Goal: Task Accomplishment & Management: Manage account settings

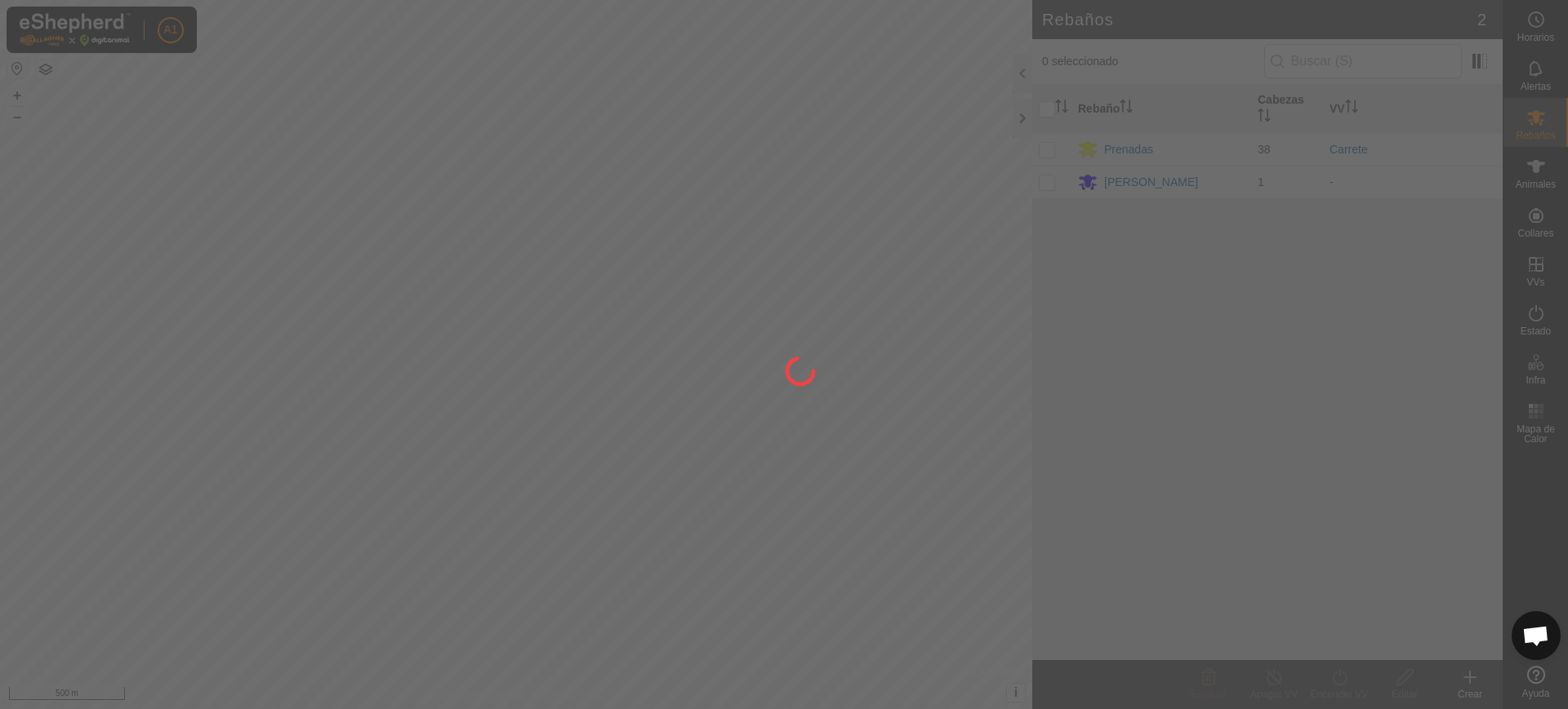
scroll to position [1271, 0]
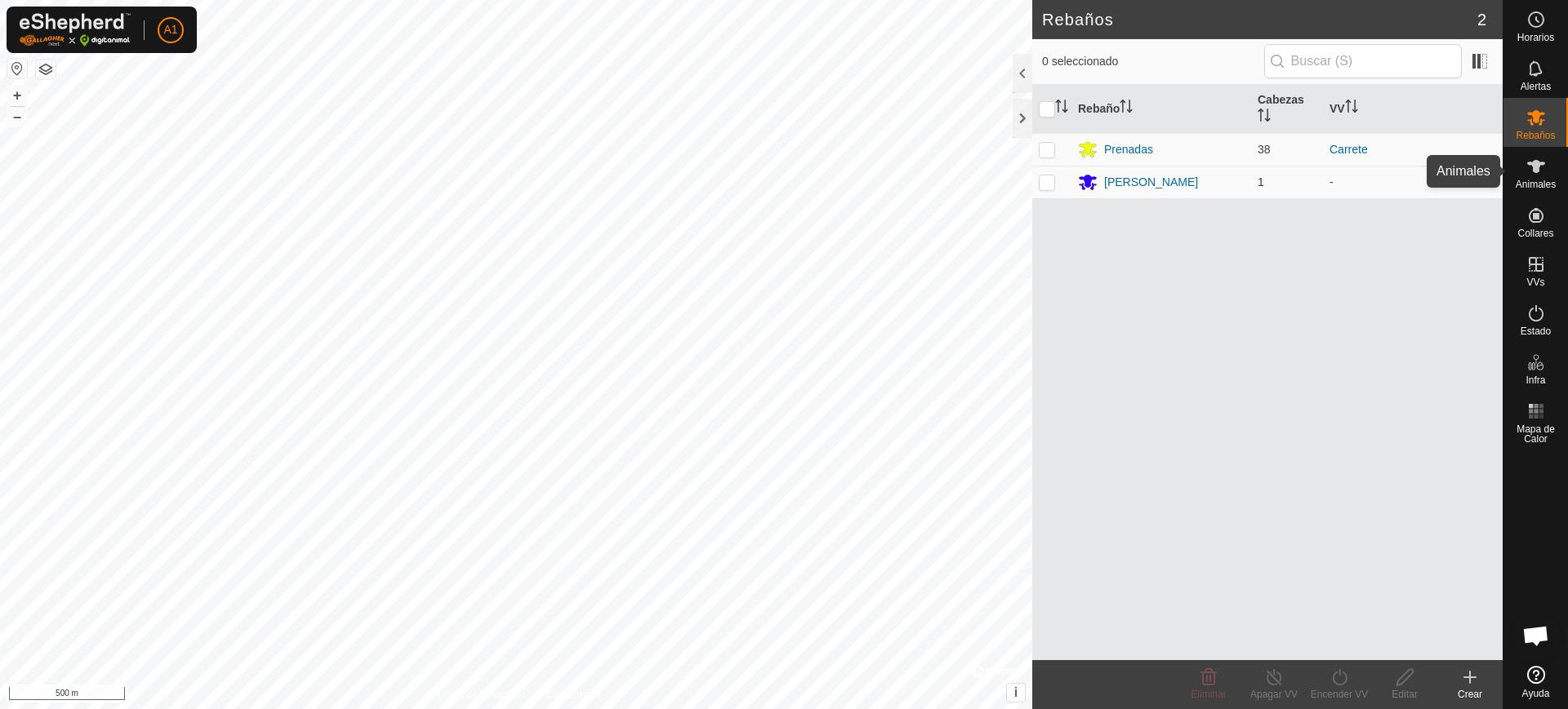
click at [1549, 163] on es-animals-svg-icon at bounding box center [1535, 166] width 29 height 26
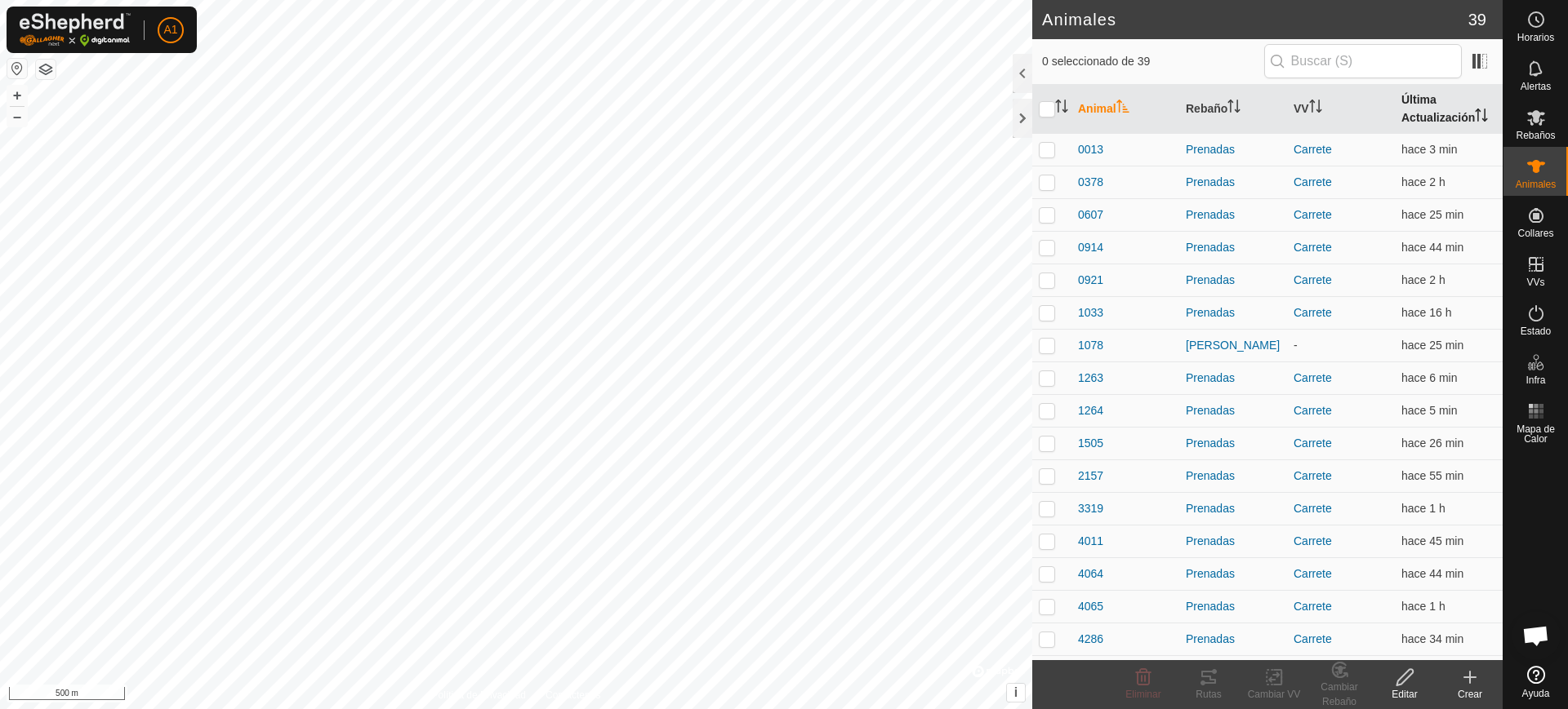
click at [1411, 108] on th "Última Actualización" at bounding box center [1448, 109] width 108 height 49
click at [1476, 53] on span at bounding box center [1479, 60] width 26 height 26
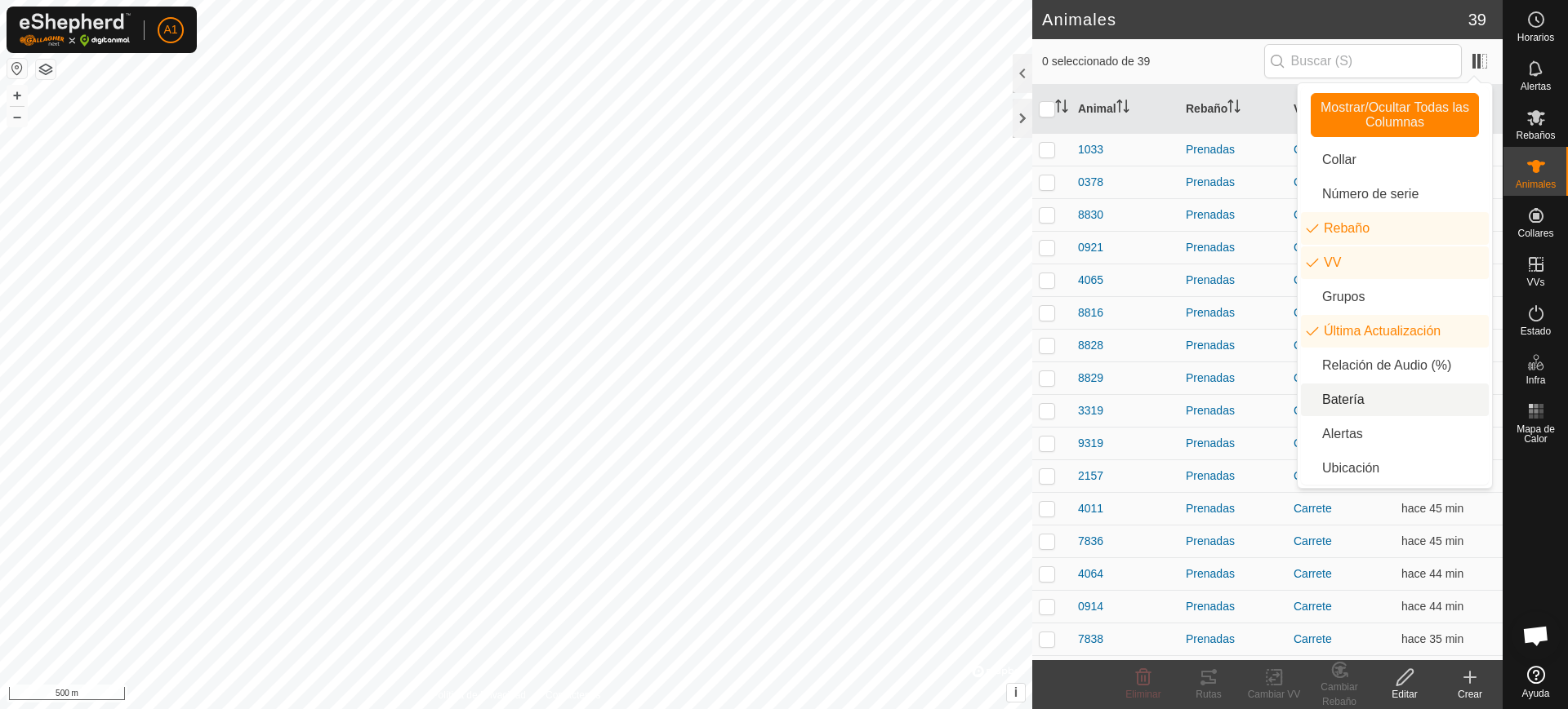
click at [1362, 402] on li "Batería" at bounding box center [1394, 400] width 188 height 33
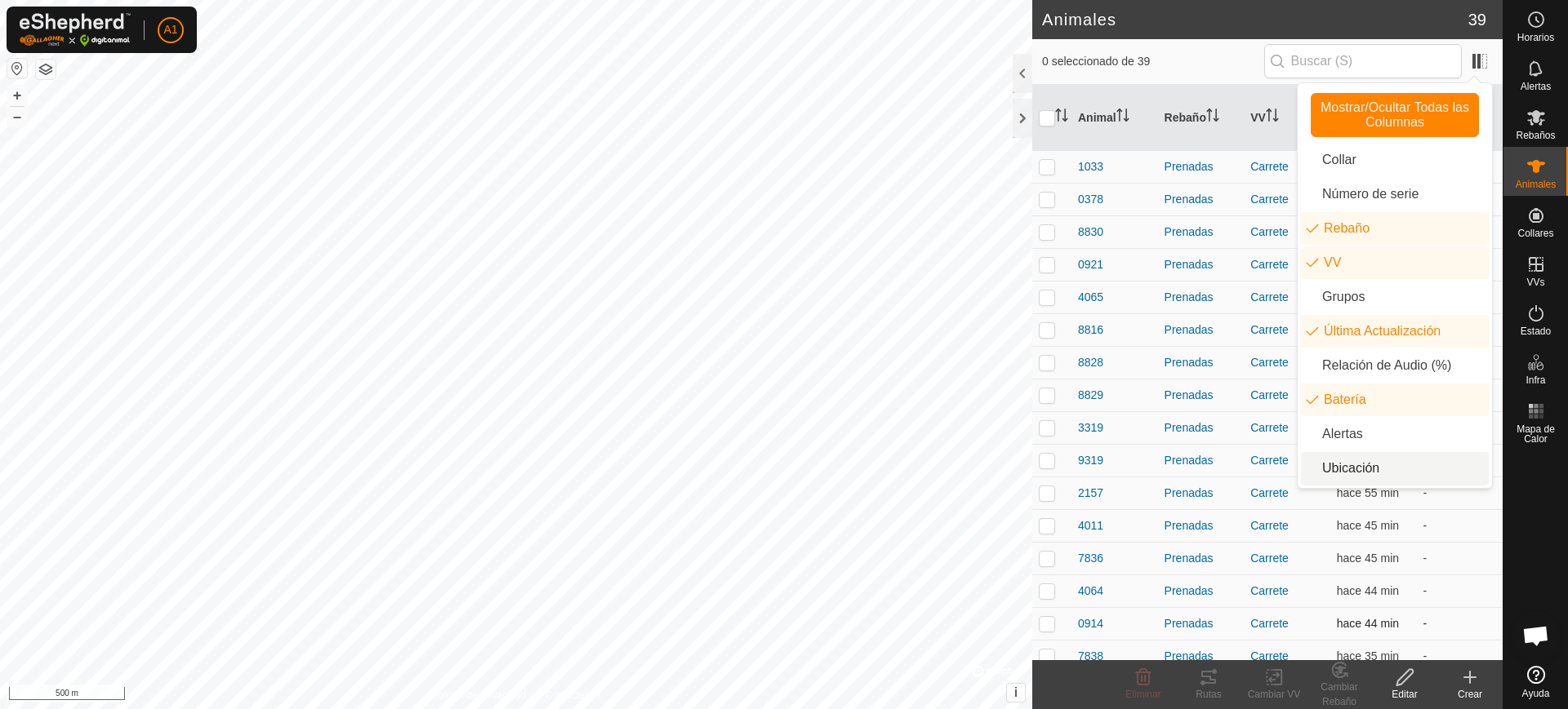
click at [1439, 609] on td "-" at bounding box center [1459, 623] width 86 height 33
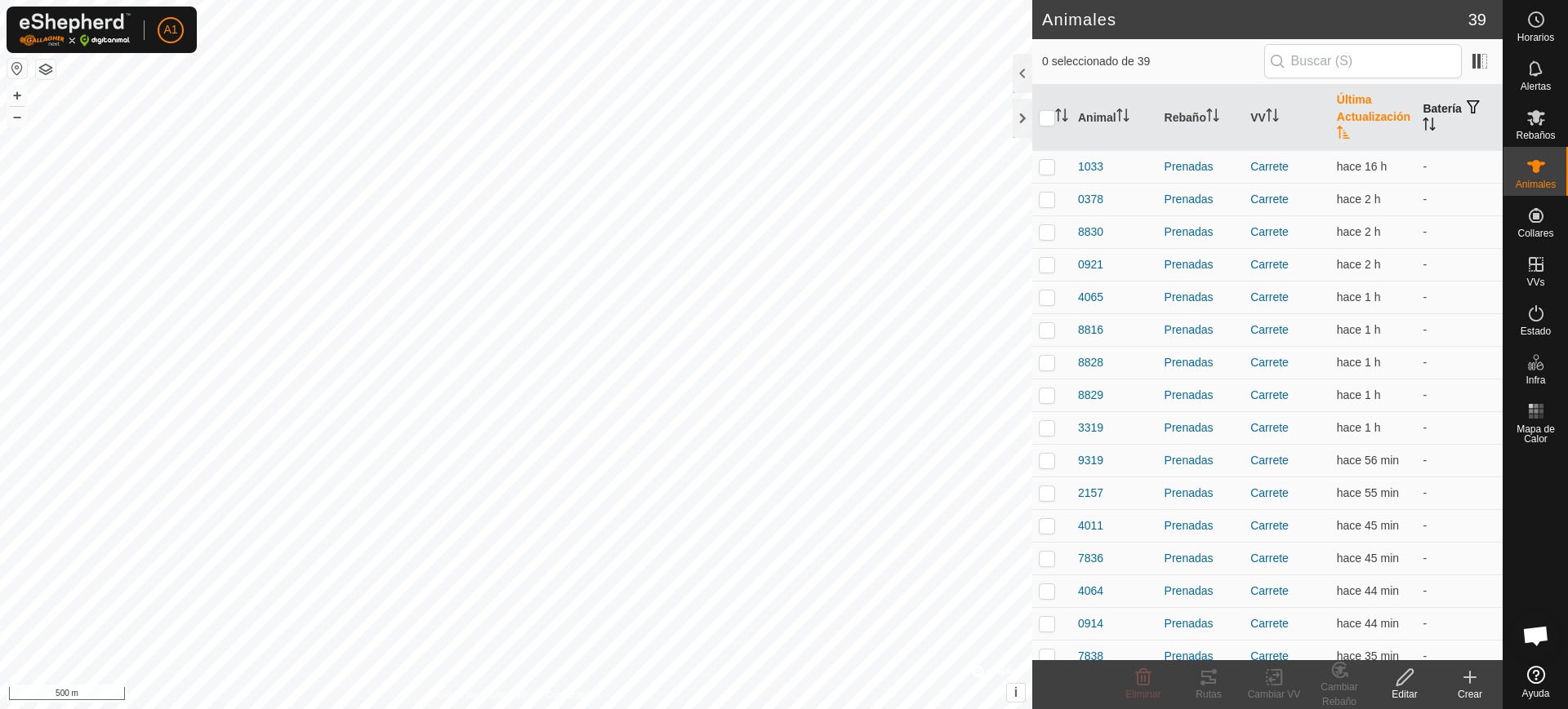
click at [1422, 117] on icon "Activar para ordenar" at bounding box center [1428, 123] width 13 height 13
click at [1423, 117] on icon "Activar para ordenar" at bounding box center [1429, 123] width 12 height 13
click at [1422, 117] on icon "Activar para ordenar" at bounding box center [1428, 123] width 13 height 13
click at [1423, 117] on icon "Activar para ordenar" at bounding box center [1429, 123] width 12 height 13
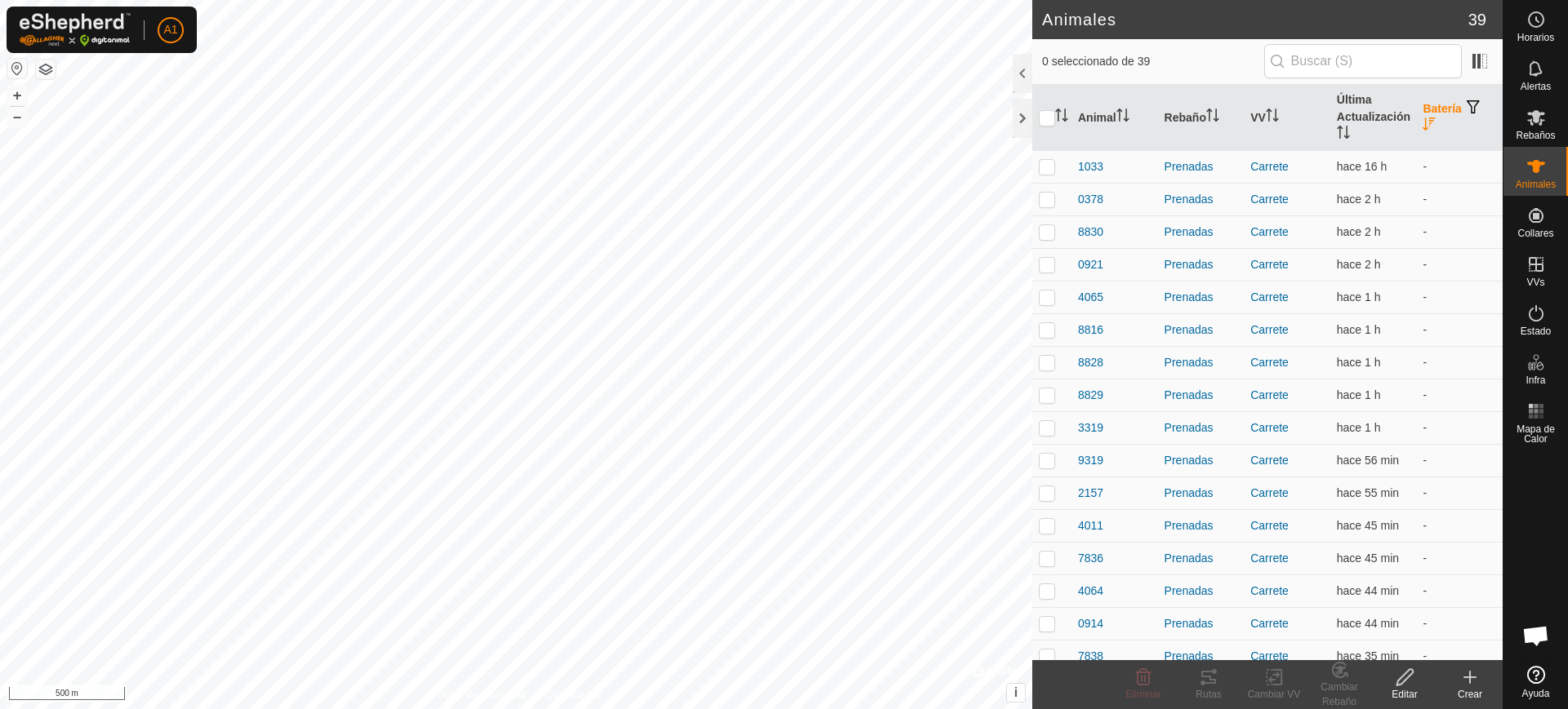
click at [1417, 133] on th "Batería" at bounding box center [1459, 118] width 86 height 66
click at [1422, 125] on icon "Activar para ordenar" at bounding box center [1428, 123] width 13 height 13
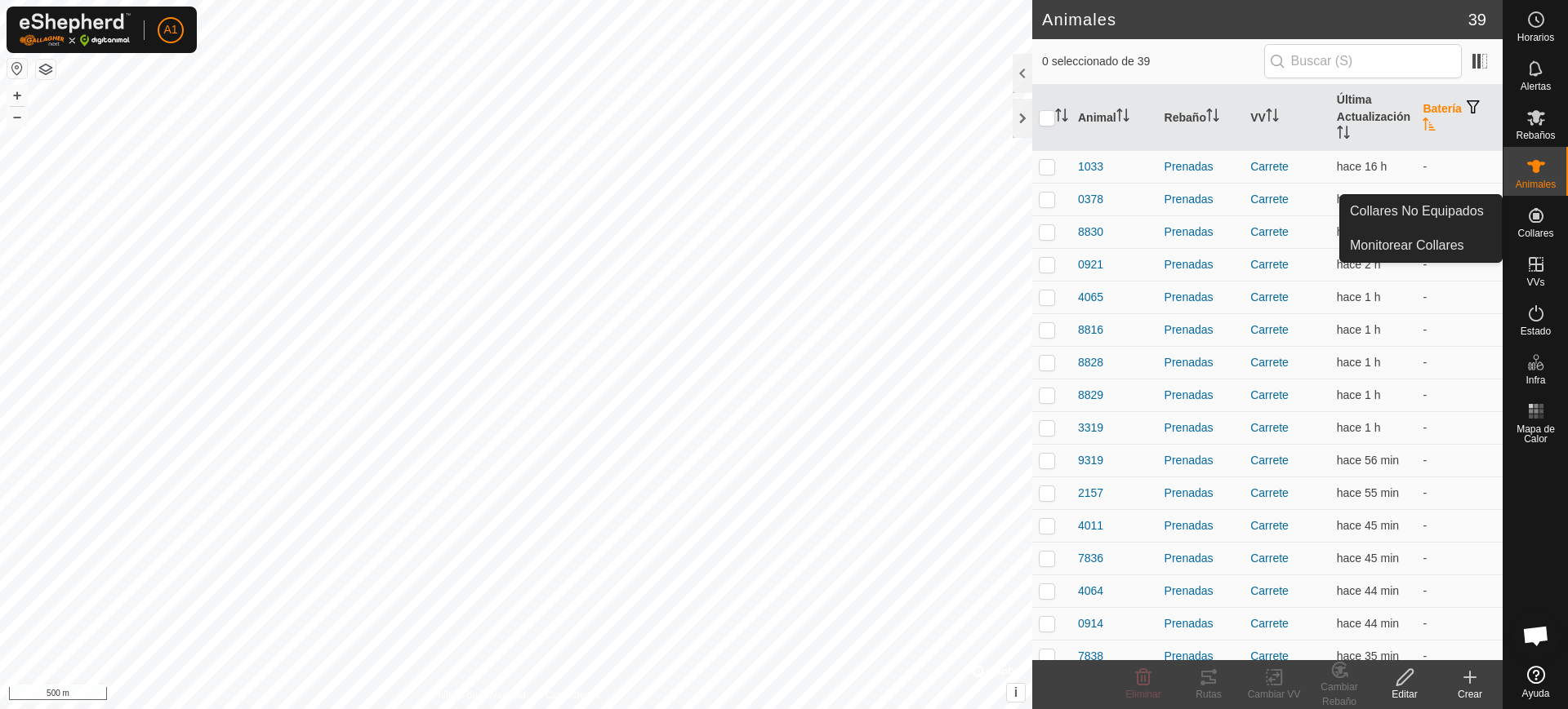
click at [1543, 219] on icon at bounding box center [1536, 215] width 20 height 20
click at [1448, 206] on link "Collares No Equipados" at bounding box center [1420, 211] width 162 height 33
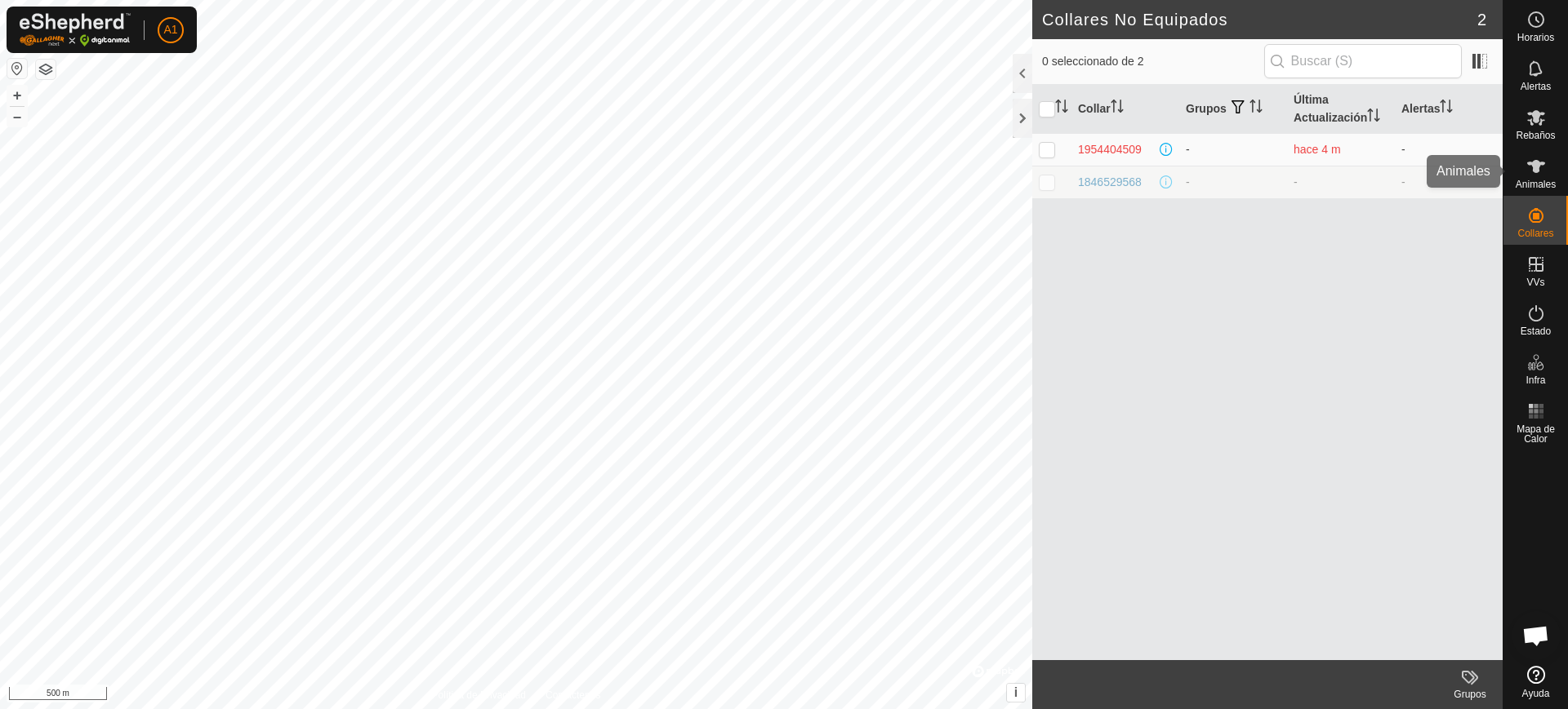
click at [1537, 163] on icon at bounding box center [1536, 166] width 18 height 13
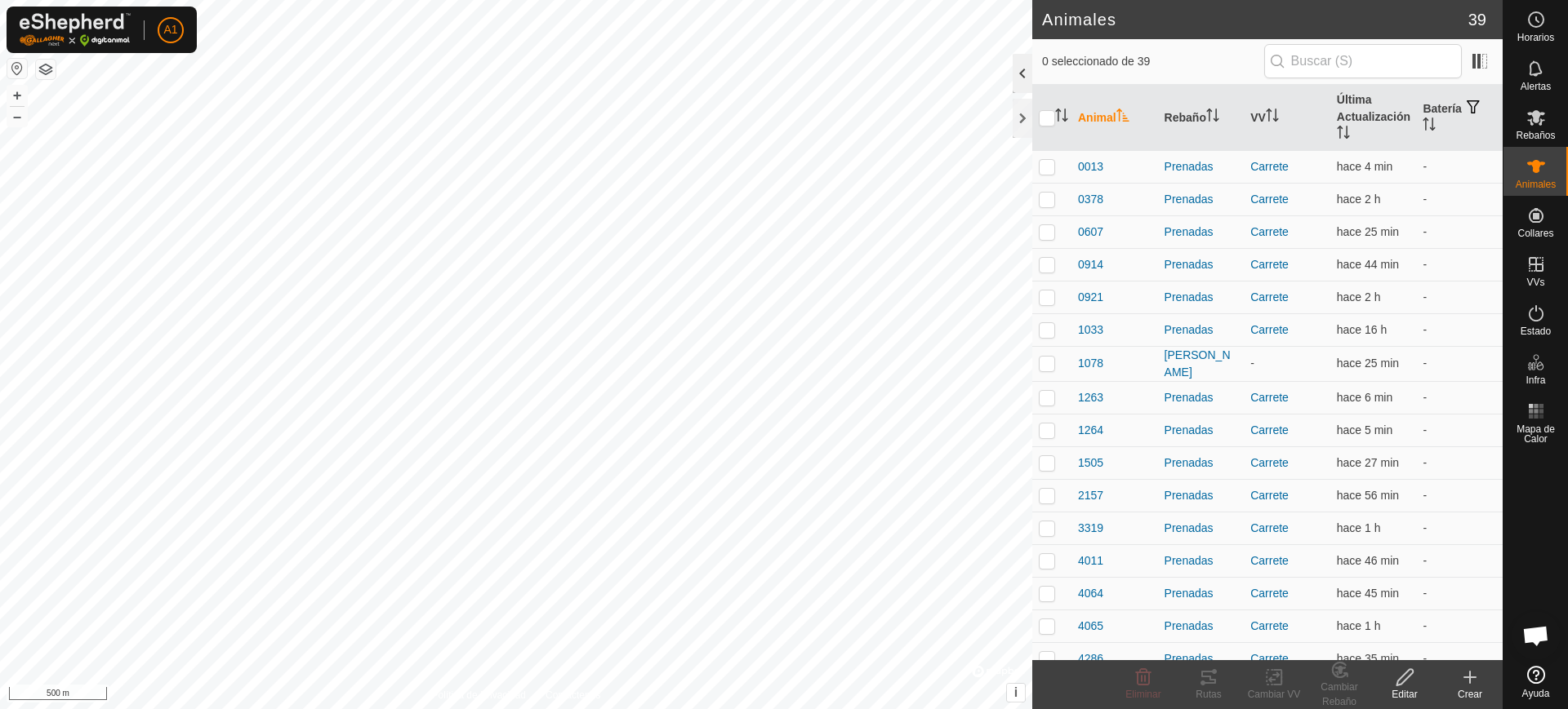
click at [1028, 74] on div at bounding box center [1022, 74] width 20 height 39
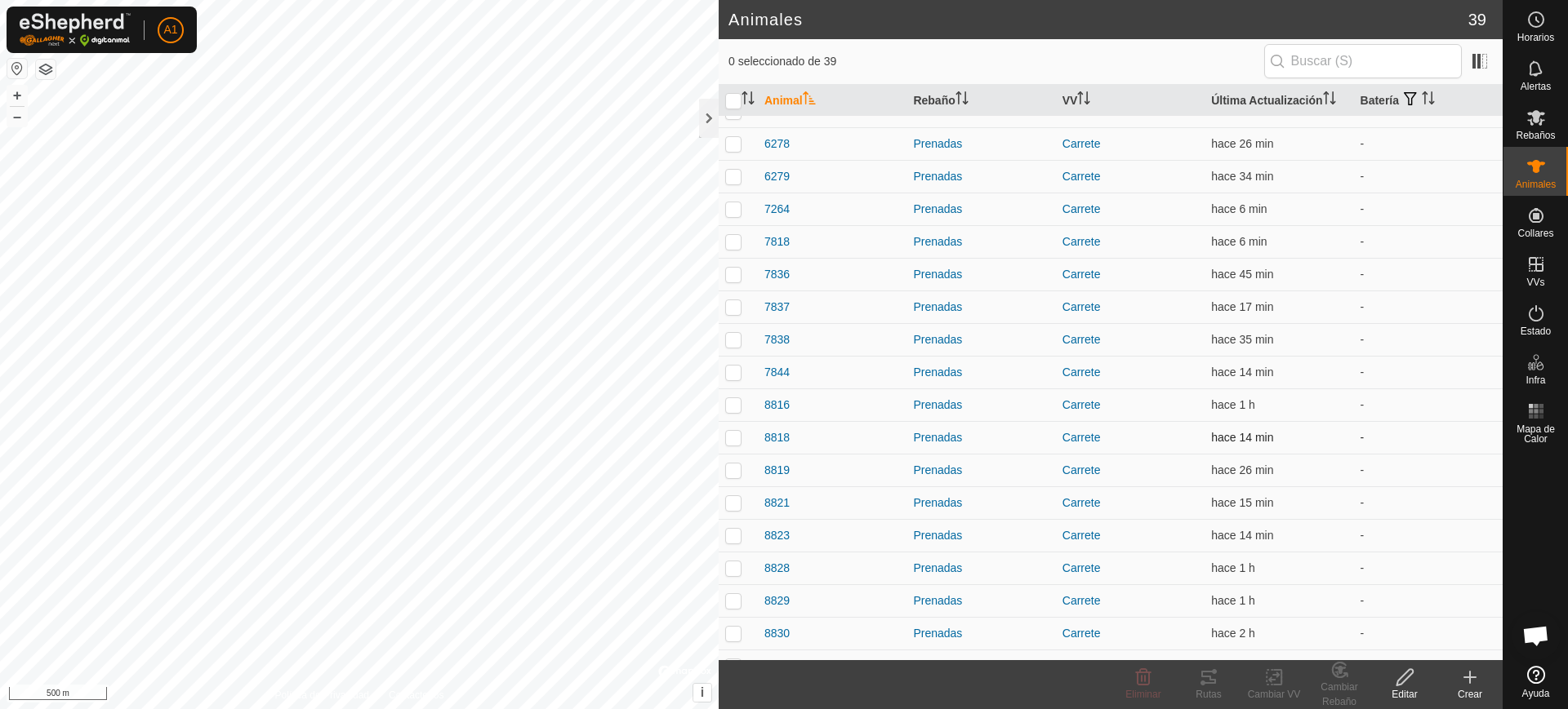
scroll to position [729, 0]
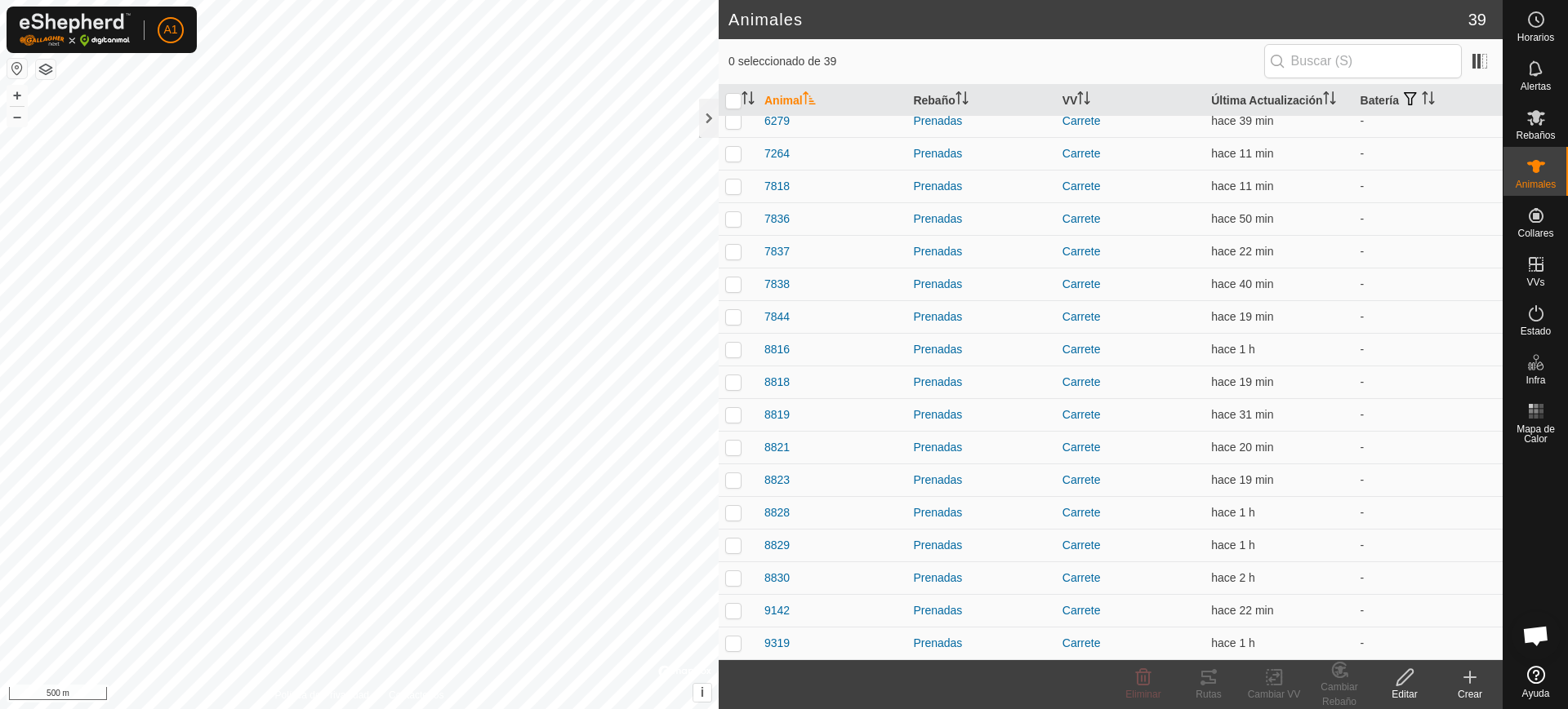
click at [798, 98] on th "Animal" at bounding box center [831, 101] width 148 height 32
click at [732, 200] on p-checkbox at bounding box center [733, 197] width 16 height 13
checkbox input "true"
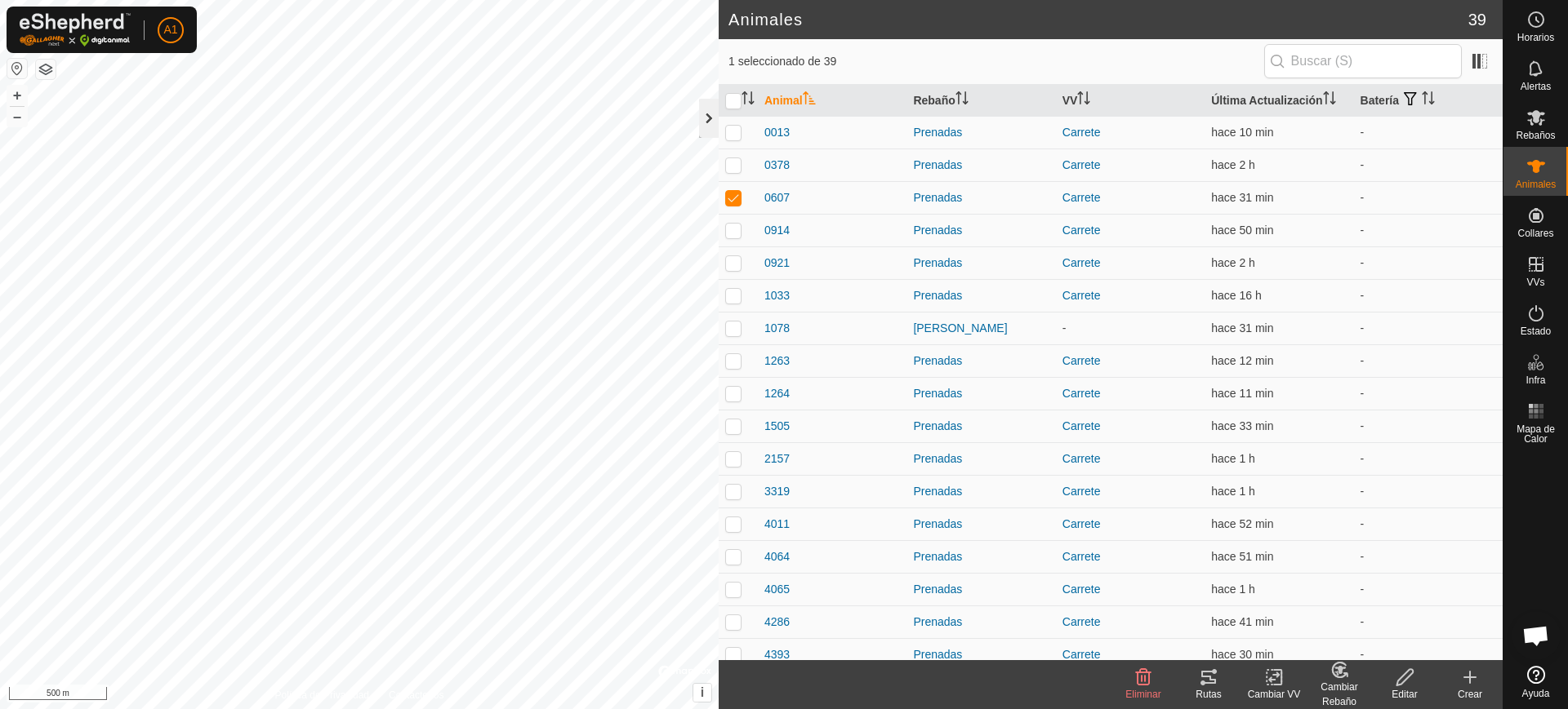
click at [703, 114] on div at bounding box center [708, 118] width 20 height 39
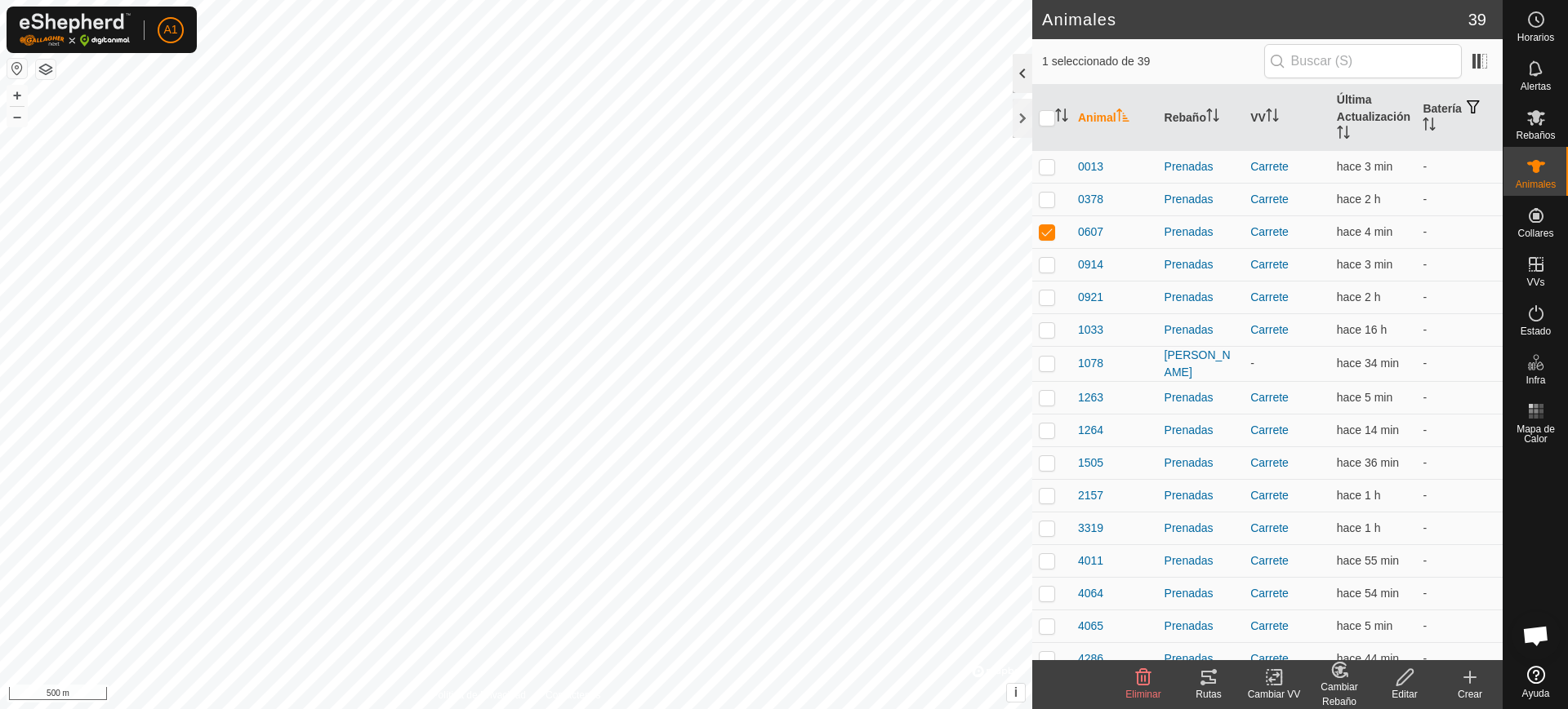
click at [1019, 70] on div at bounding box center [1022, 74] width 20 height 39
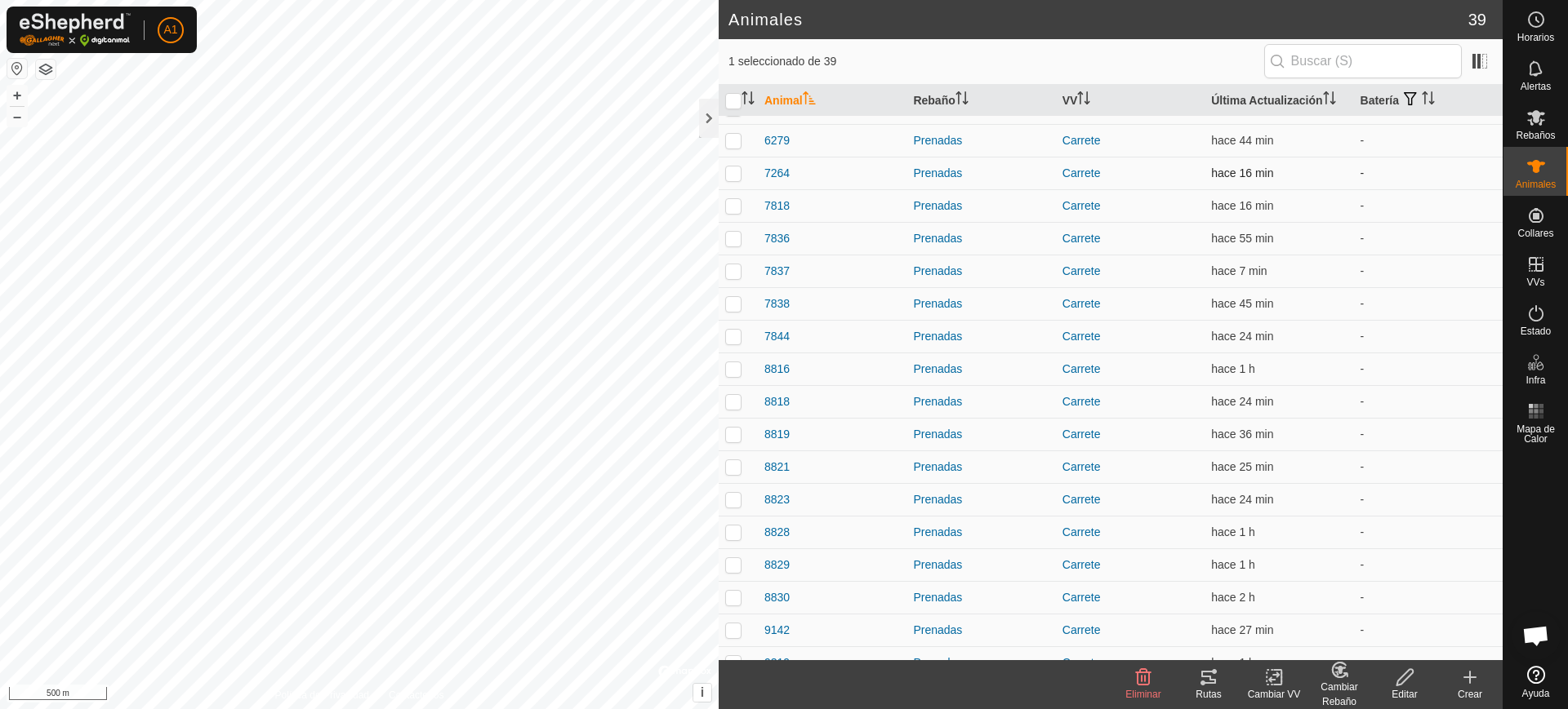
scroll to position [729, 0]
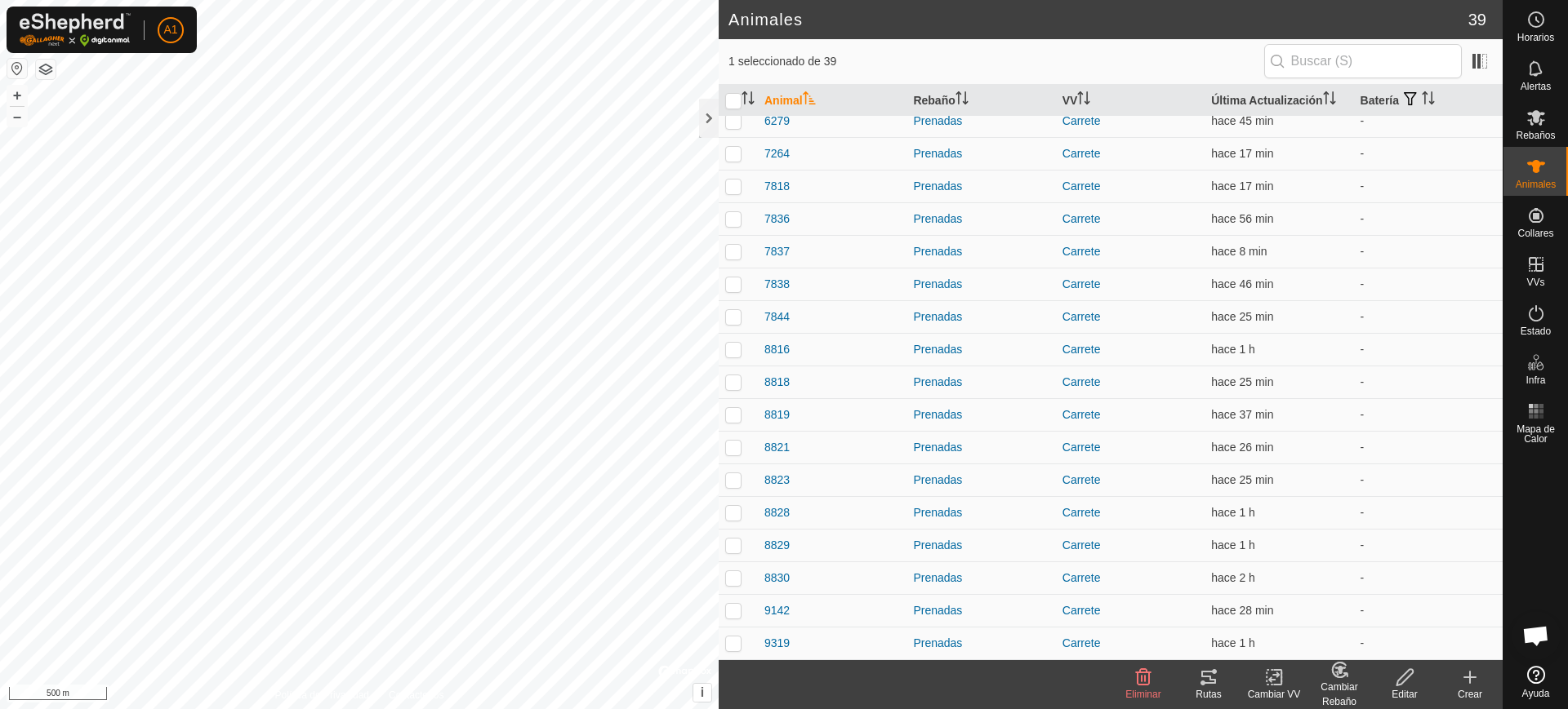
click at [164, 45] on div "A1" at bounding box center [101, 29] width 190 height 46
click at [170, 35] on span "A1" at bounding box center [171, 29] width 14 height 17
click at [206, 119] on link "Cerrar sesión" at bounding box center [246, 128] width 162 height 26
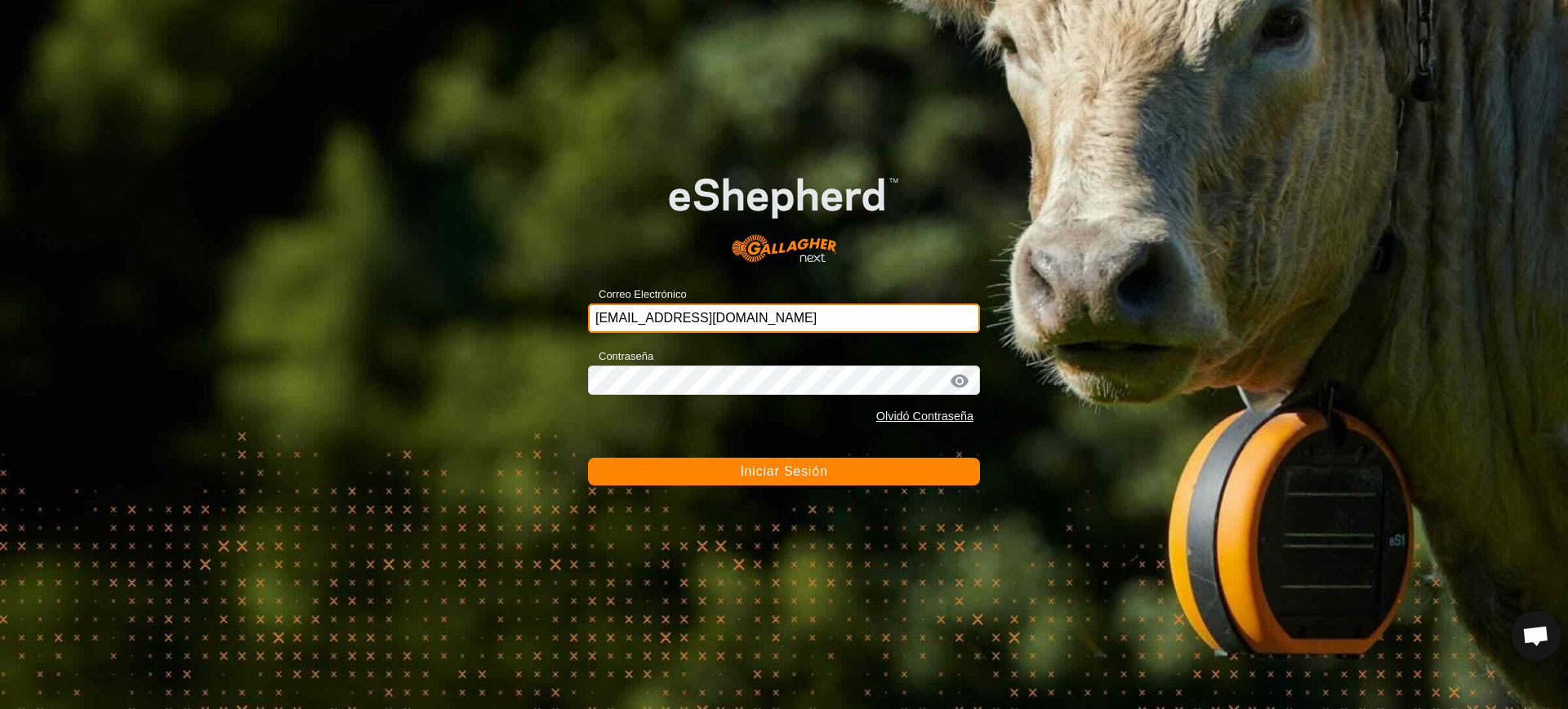
drag, startPoint x: 800, startPoint y: 322, endPoint x: 364, endPoint y: 317, distance: 436.0
click at [367, 317] on div "Correo Electrónico [EMAIL_ADDRESS][DOMAIN_NAME] Contraseña Olvidó Contraseña In…" at bounding box center [784, 354] width 1568 height 709
type input "[EMAIL_ADDRESS][DOMAIN_NAME]"
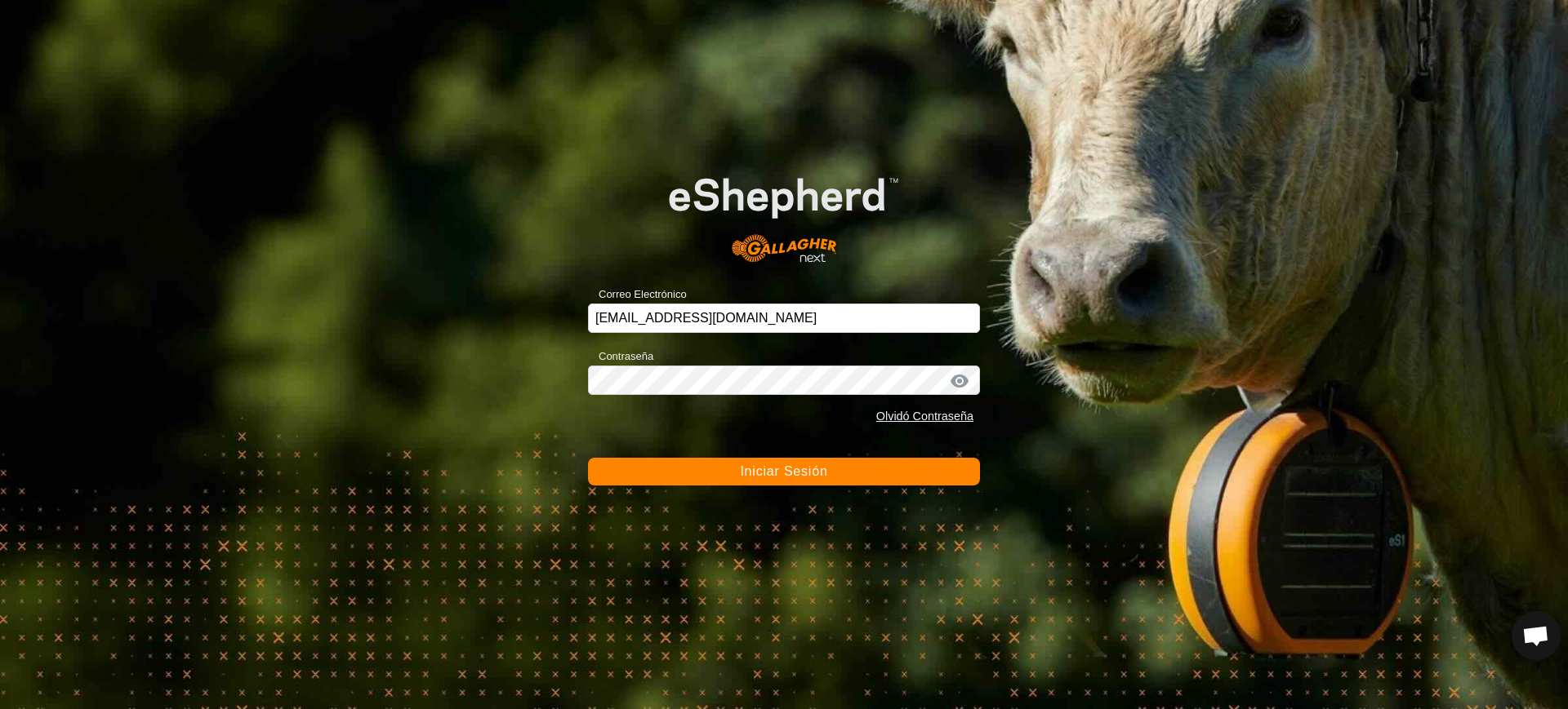
click at [739, 464] on button "Iniciar Sesión" at bounding box center [783, 471] width 392 height 28
